Goal: Task Accomplishment & Management: Complete application form

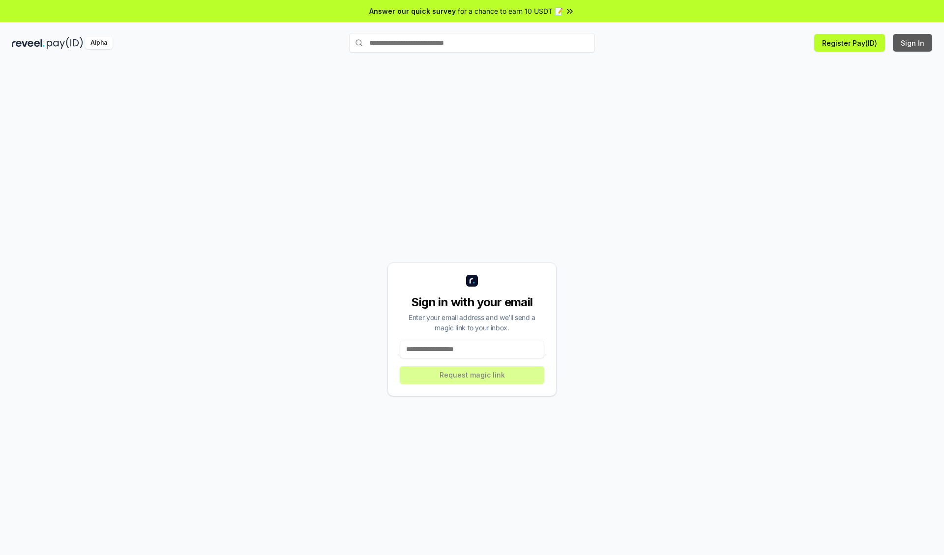
click at [913, 43] on button "Sign In" at bounding box center [912, 43] width 39 height 18
type input "**********"
click at [472, 375] on button "Request magic link" at bounding box center [472, 375] width 144 height 18
